Goal: Task Accomplishment & Management: Use online tool/utility

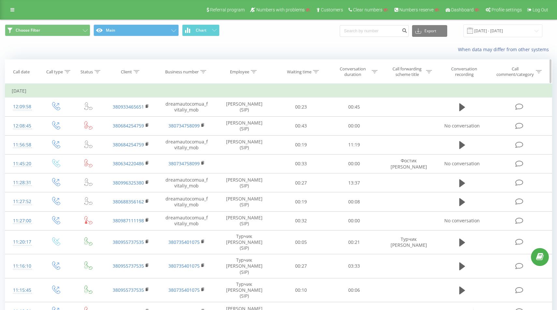
click at [138, 73] on icon at bounding box center [137, 71] width 6 height 3
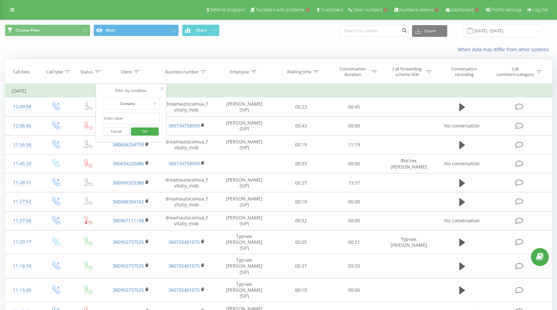
click at [125, 119] on input "text" at bounding box center [131, 118] width 57 height 11
paste input "097 827-27-52"
click at [112, 119] on input "097 827-27-52" at bounding box center [131, 118] width 57 height 11
type input "0978272752"
click at [142, 132] on span "OK" at bounding box center [145, 131] width 18 height 10
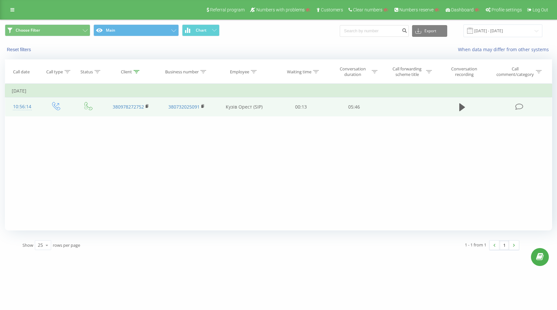
click at [15, 109] on div "10:56:14" at bounding box center [22, 106] width 21 height 13
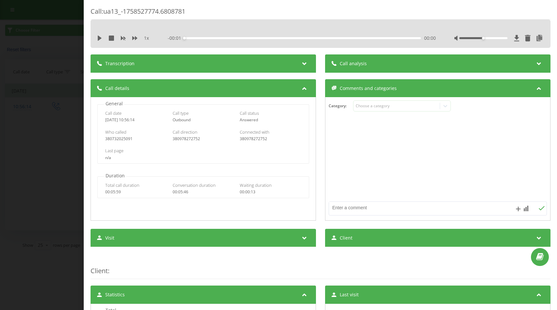
click at [121, 137] on div "380732025091" at bounding box center [135, 139] width 61 height 5
copy div "380732025091"
click at [175, 137] on div "380978272752" at bounding box center [202, 139] width 61 height 5
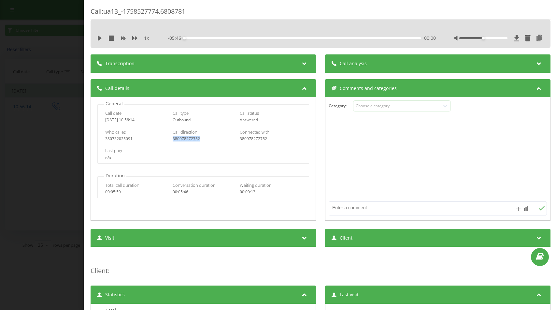
copy div "380978272752"
click at [101, 38] on icon at bounding box center [100, 38] width 4 height 5
click at [146, 40] on span "1 x" at bounding box center [146, 38] width 5 height 7
click at [138, 39] on div "1 x" at bounding box center [126, 38] width 59 height 7
click at [133, 36] on icon at bounding box center [134, 38] width 5 height 5
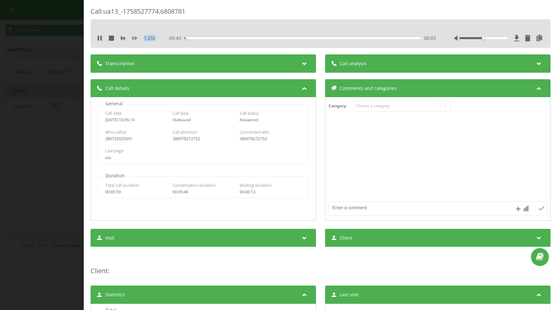
click at [133, 36] on icon at bounding box center [134, 38] width 5 height 5
click at [99, 37] on icon at bounding box center [99, 38] width 5 height 5
click at [98, 36] on icon at bounding box center [100, 38] width 4 height 5
click at [138, 37] on div "1.5 x" at bounding box center [126, 38] width 59 height 7
click at [132, 37] on icon at bounding box center [134, 38] width 5 height 4
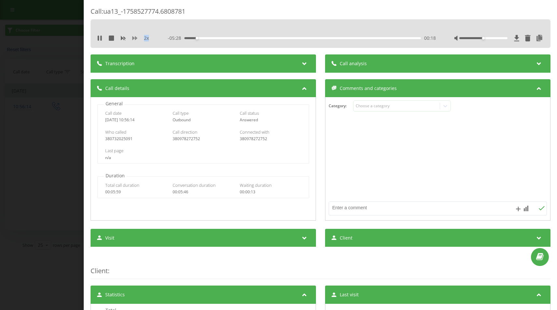
click at [132, 37] on icon at bounding box center [134, 38] width 5 height 4
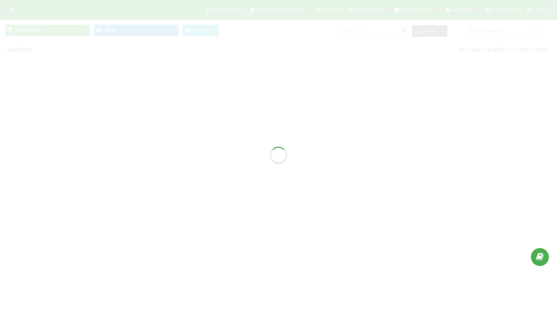
click at [14, 12] on div "Referral program Numbers with problems Customers Clear numbers Numbers reserve …" at bounding box center [278, 29] width 557 height 58
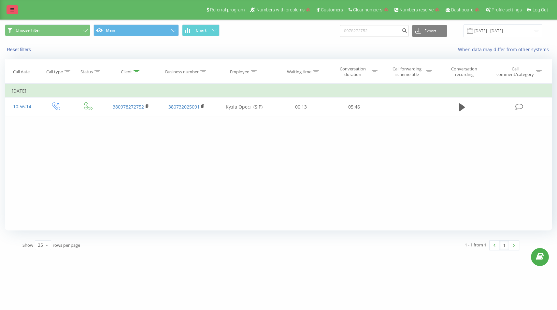
click at [16, 11] on link at bounding box center [13, 9] width 12 height 9
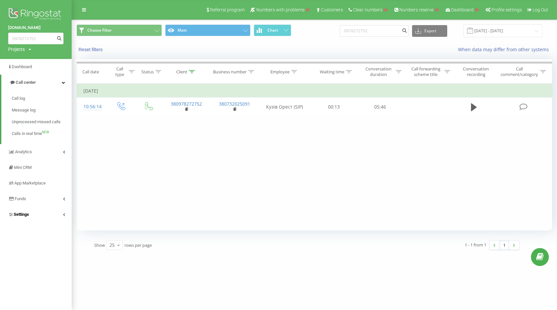
click at [15, 216] on span "Settings" at bounding box center [21, 214] width 15 height 5
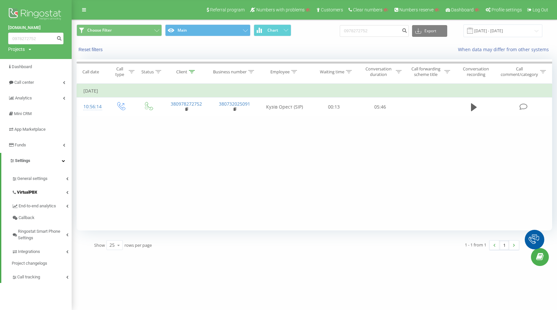
click at [29, 193] on span "VirtualPBX" at bounding box center [27, 192] width 20 height 7
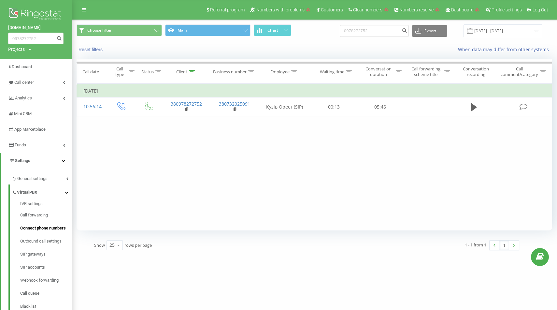
click at [29, 232] on link "Connect phone numbers" at bounding box center [45, 228] width 51 height 13
